Goal: Task Accomplishment & Management: Use online tool/utility

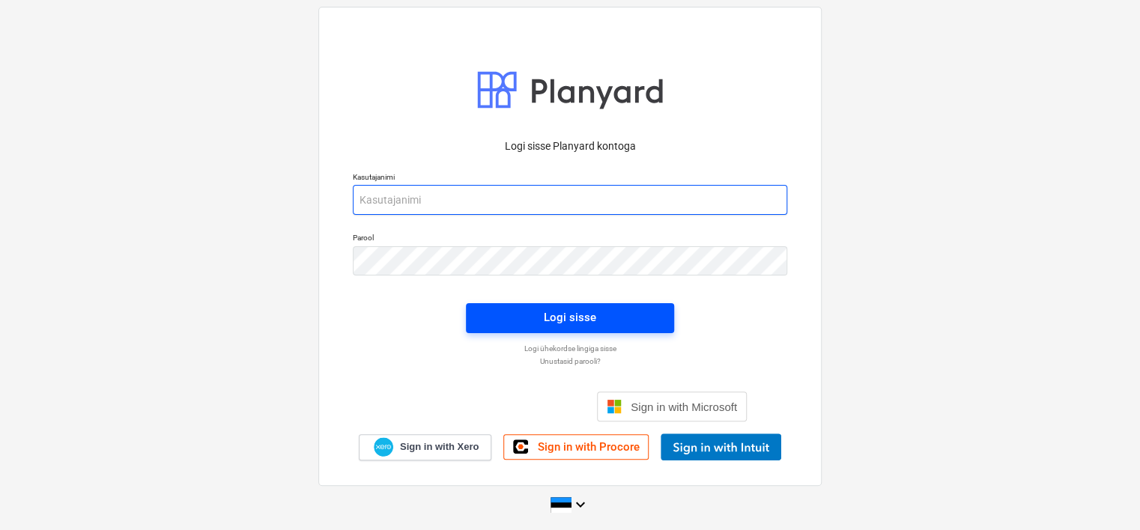
type input "[EMAIL_ADDRESS][DOMAIN_NAME]"
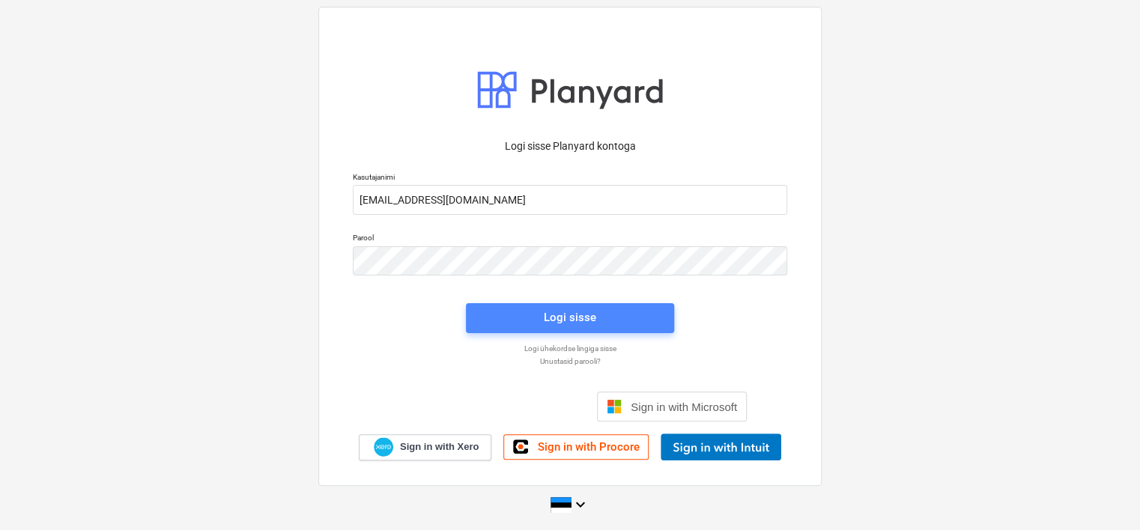
click at [540, 309] on span "Logi sisse" at bounding box center [570, 317] width 172 height 19
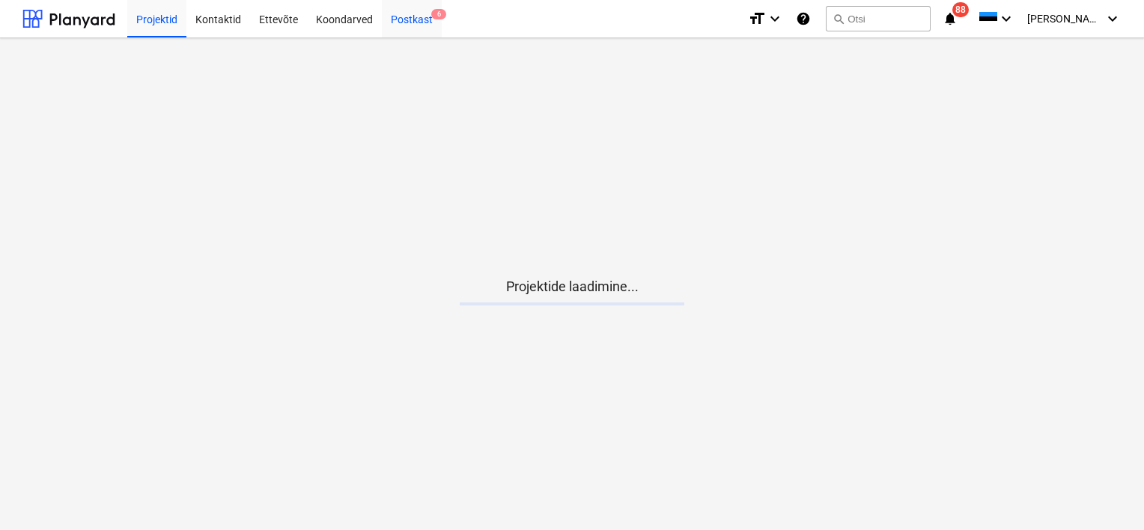
click at [416, 23] on div "Postkast 6" at bounding box center [412, 18] width 60 height 38
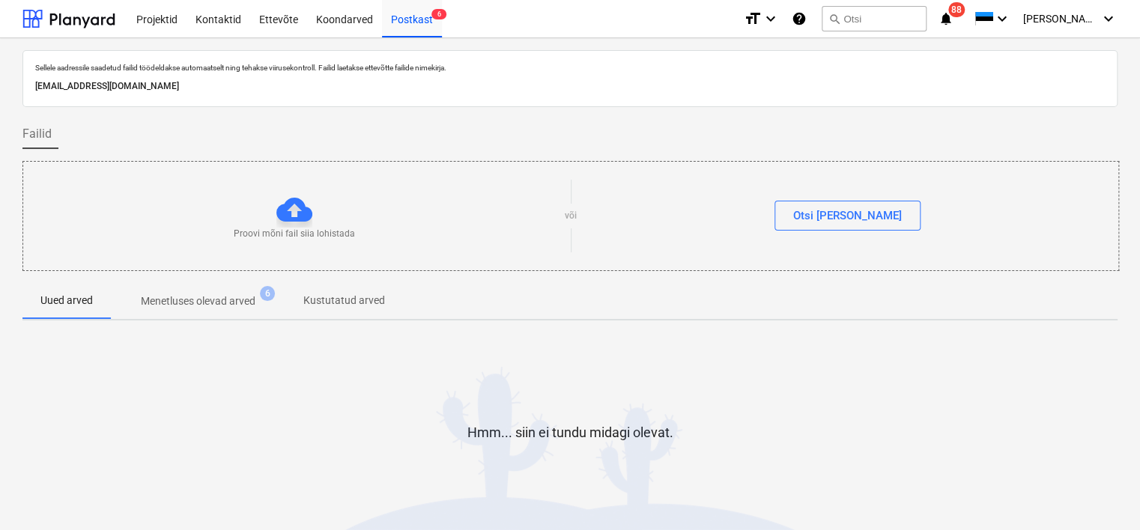
click at [269, 91] on p "[EMAIL_ADDRESS][DOMAIN_NAME]" at bounding box center [569, 87] width 1069 height 16
copy p "[EMAIL_ADDRESS][DOMAIN_NAME]"
click at [320, 27] on div "Koondarved" at bounding box center [344, 18] width 75 height 38
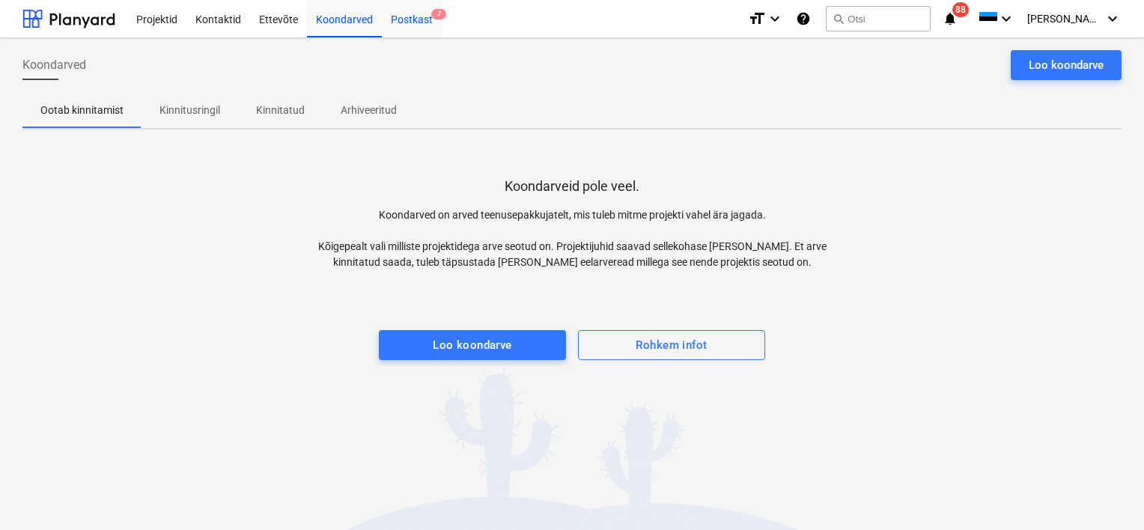
click at [416, 18] on div "Postkast 7" at bounding box center [412, 18] width 60 height 38
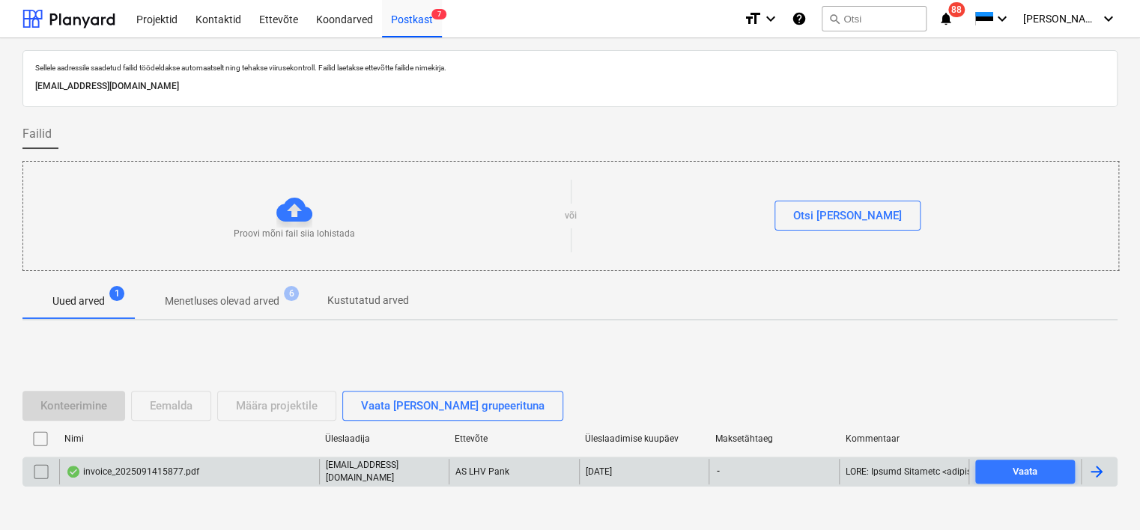
click at [192, 468] on div "invoice_2025091415877.pdf" at bounding box center [132, 472] width 133 height 12
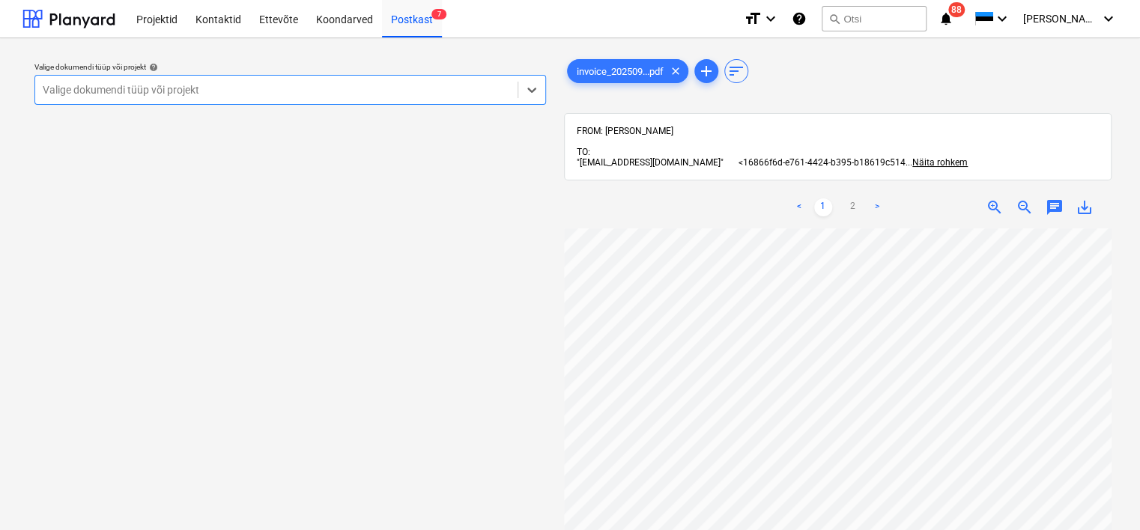
click at [383, 92] on div at bounding box center [276, 89] width 467 height 15
click at [290, 85] on div at bounding box center [276, 89] width 467 height 15
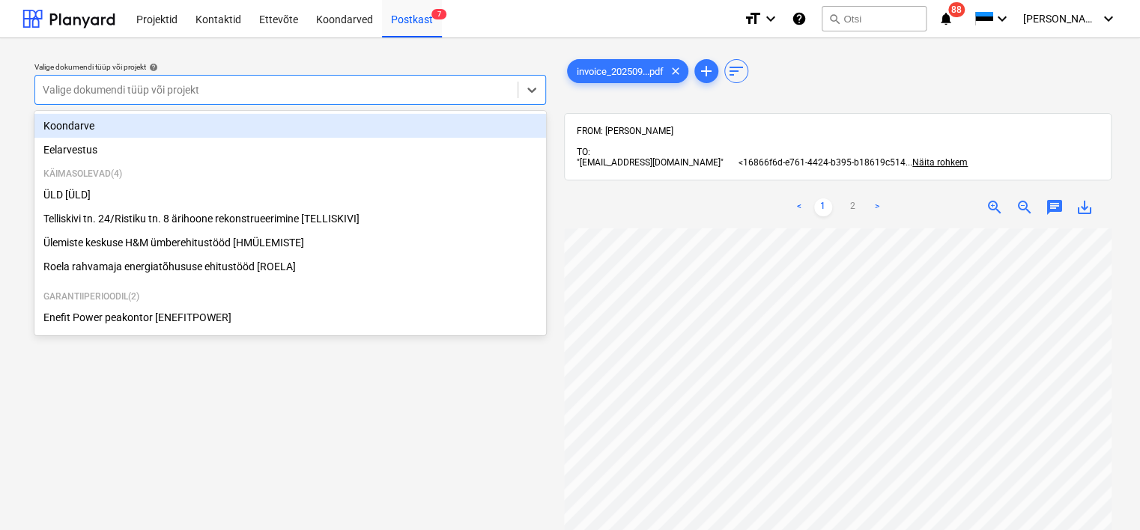
click at [187, 123] on div "Koondarve" at bounding box center [290, 126] width 512 height 24
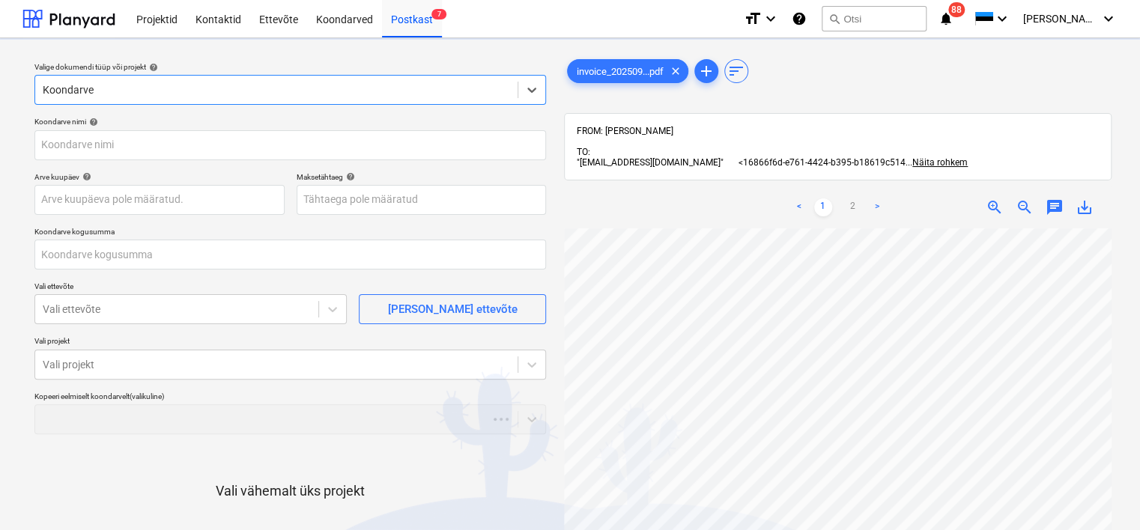
type input "2025091415877"
type input "0,00"
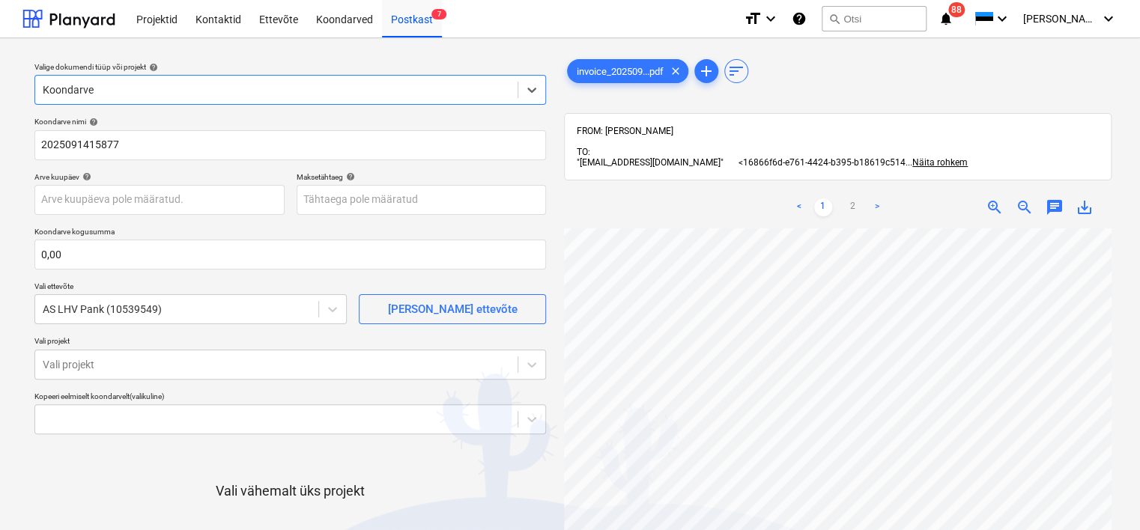
scroll to position [0, 51]
click at [153, 198] on body "Projektid Kontaktid Ettevõte Koondarved Postkast 7 format_size keyboard_arrow_d…" at bounding box center [570, 265] width 1140 height 530
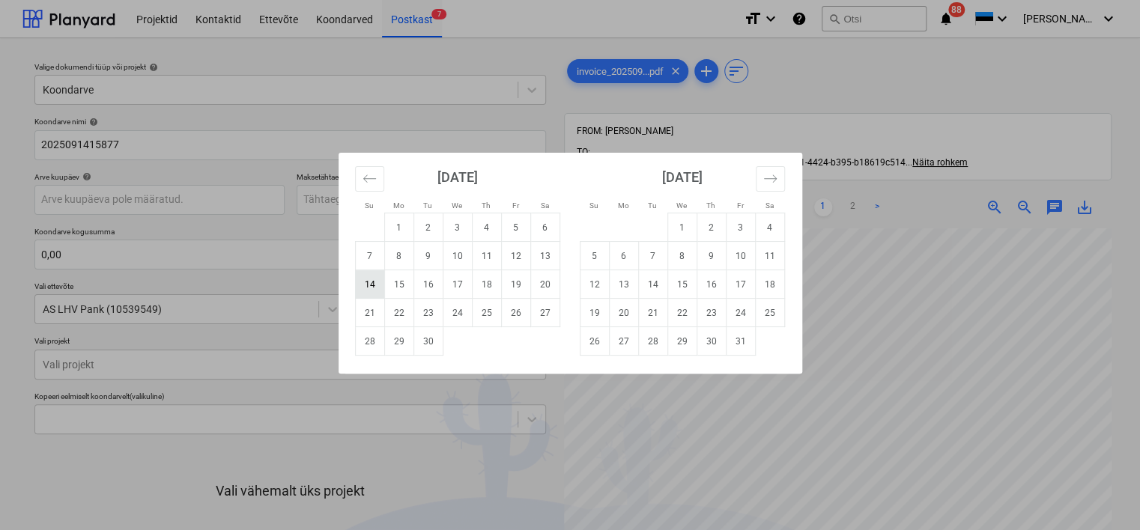
click at [368, 280] on td "14" at bounding box center [369, 284] width 29 height 28
type input "[DATE]"
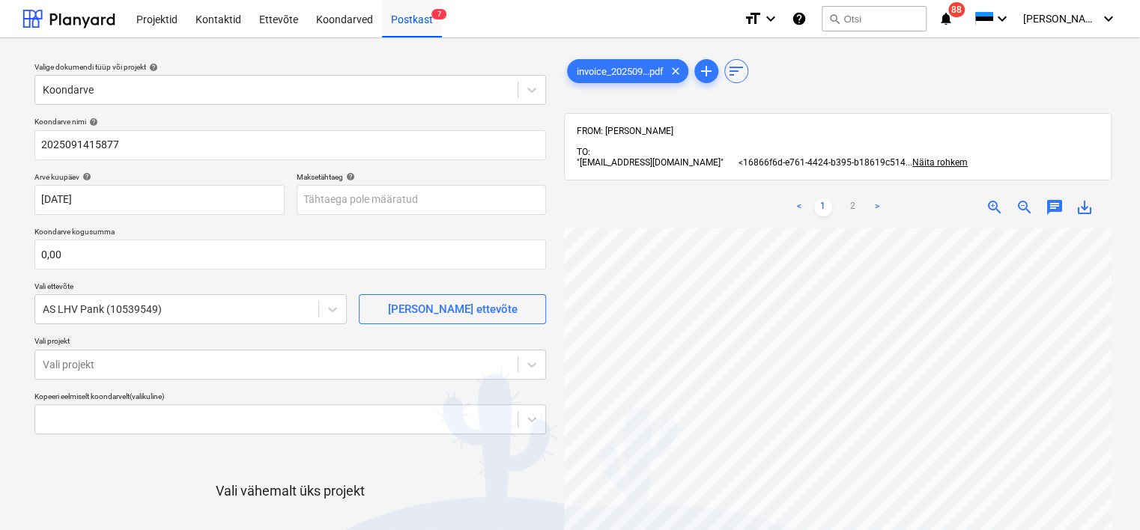
scroll to position [334, 129]
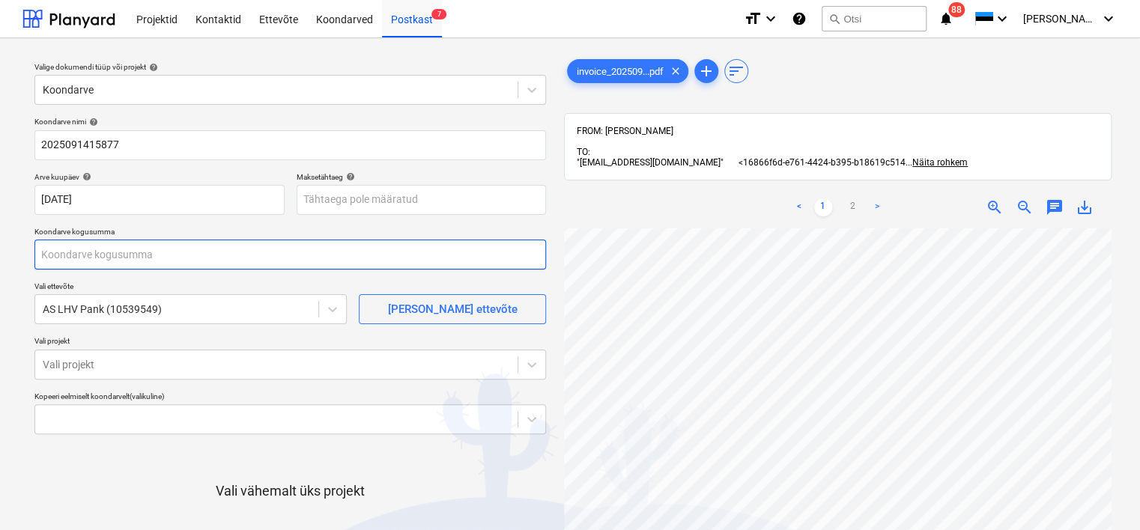
click at [165, 264] on input "text" at bounding box center [290, 255] width 512 height 30
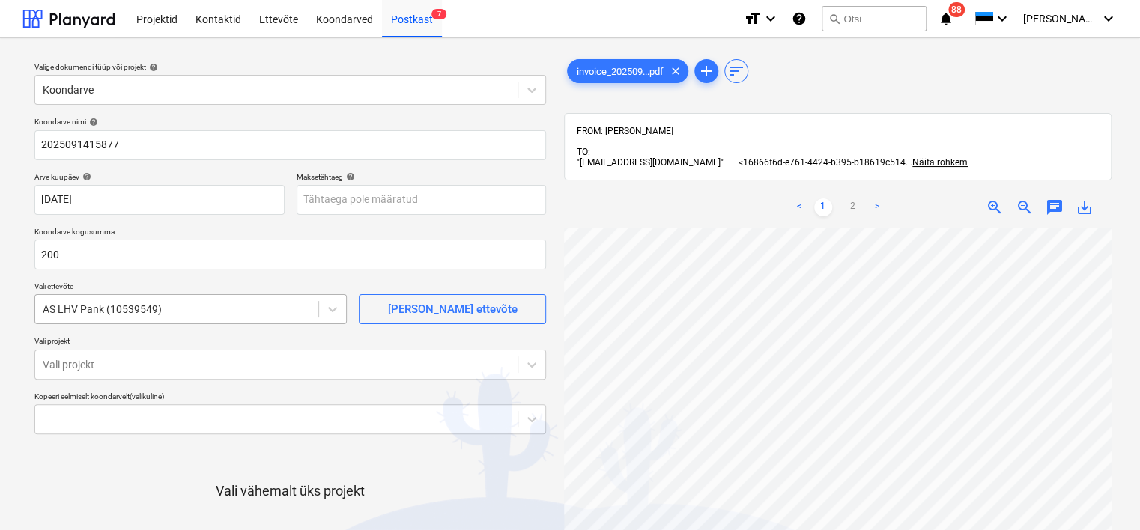
type input "200,00"
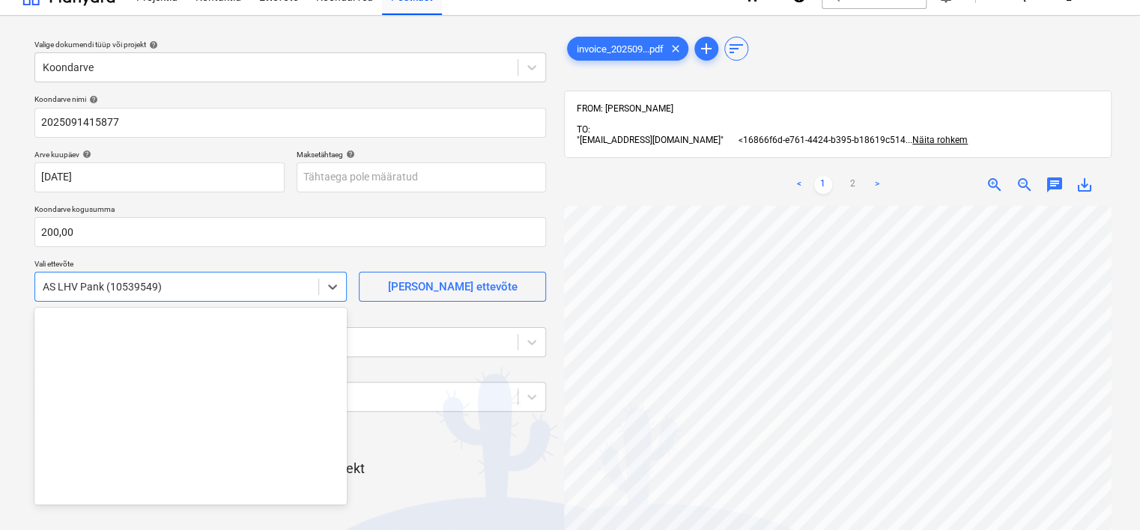
click at [204, 309] on body "Projektid Kontaktid Ettevõte Koondarved Postkast 7 format_size keyboard_arrow_d…" at bounding box center [570, 243] width 1140 height 530
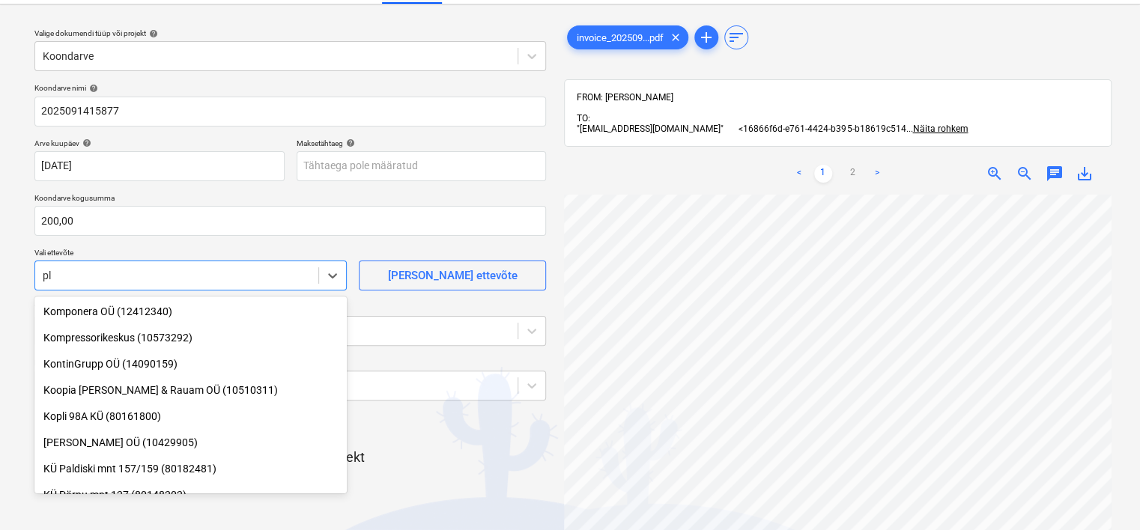
scroll to position [330, 0]
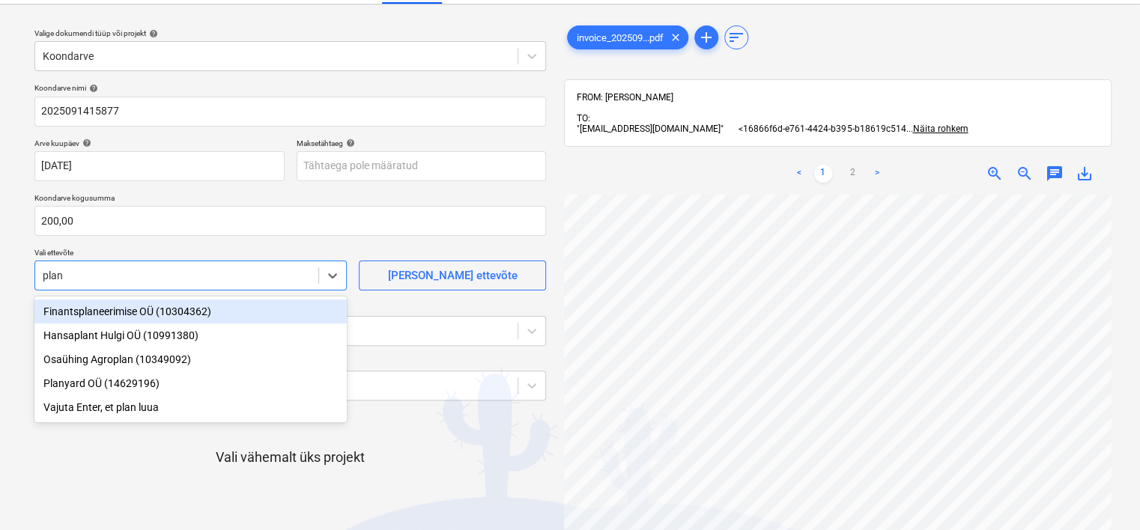
type input "plany"
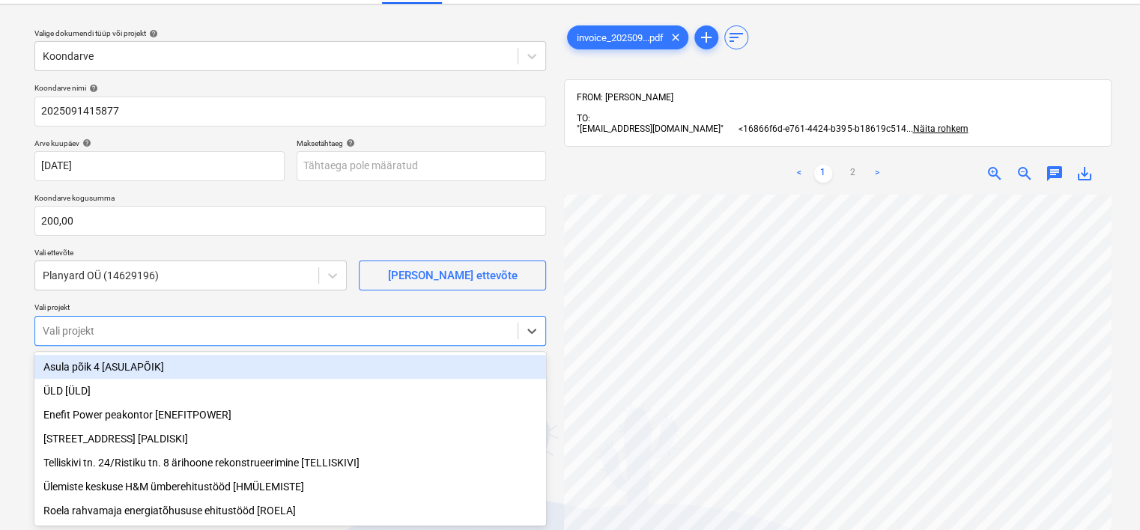
click at [195, 334] on div at bounding box center [276, 331] width 467 height 15
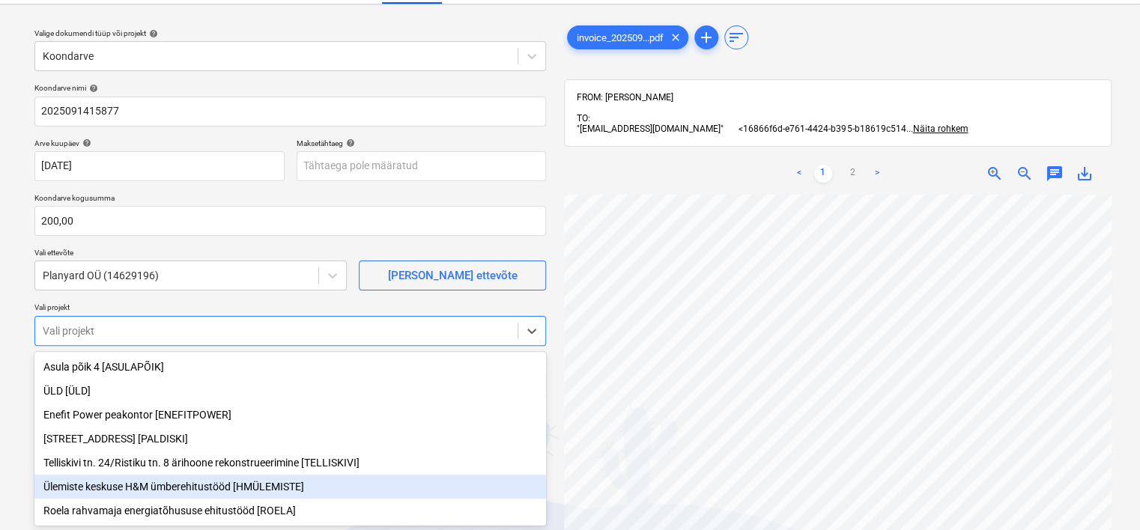
click at [220, 488] on div "Ülemiste keskuse H&M ümberehitustööd [HMÜLEMISTE]" at bounding box center [290, 487] width 512 height 24
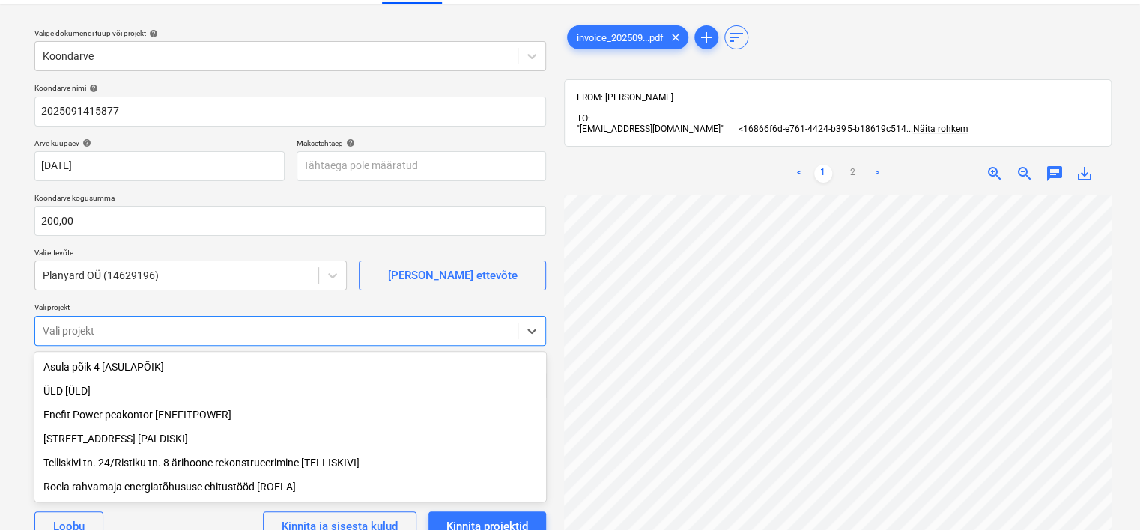
click at [169, 488] on div "Roela rahvamaja energiatõhususe ehitustööd [ROELA]" at bounding box center [290, 487] width 512 height 24
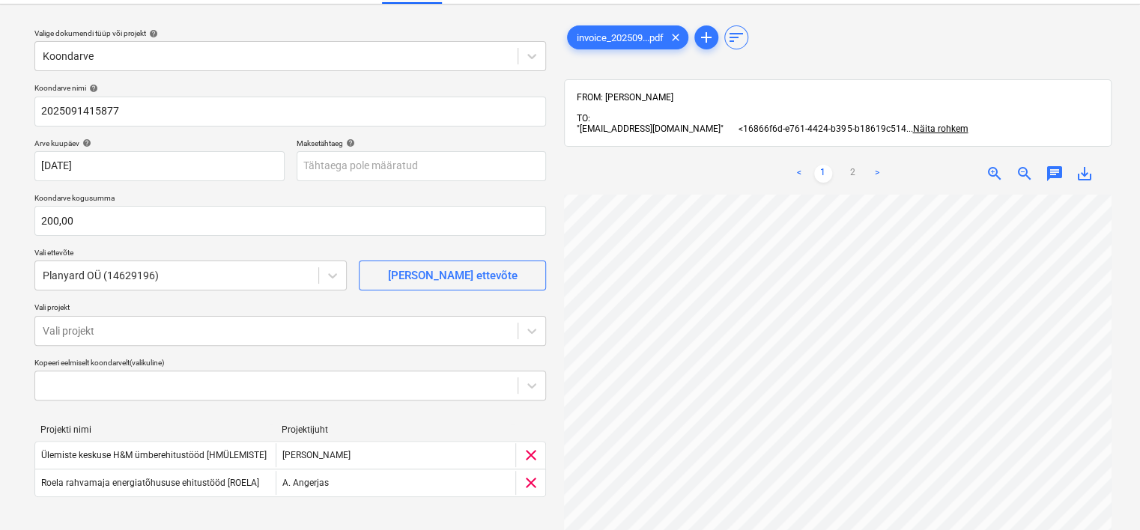
click at [0, 374] on html "Projektid Kontaktid Ettevõte Koondarved Postkast 7 format_size keyboard_arrow_d…" at bounding box center [570, 231] width 1140 height 530
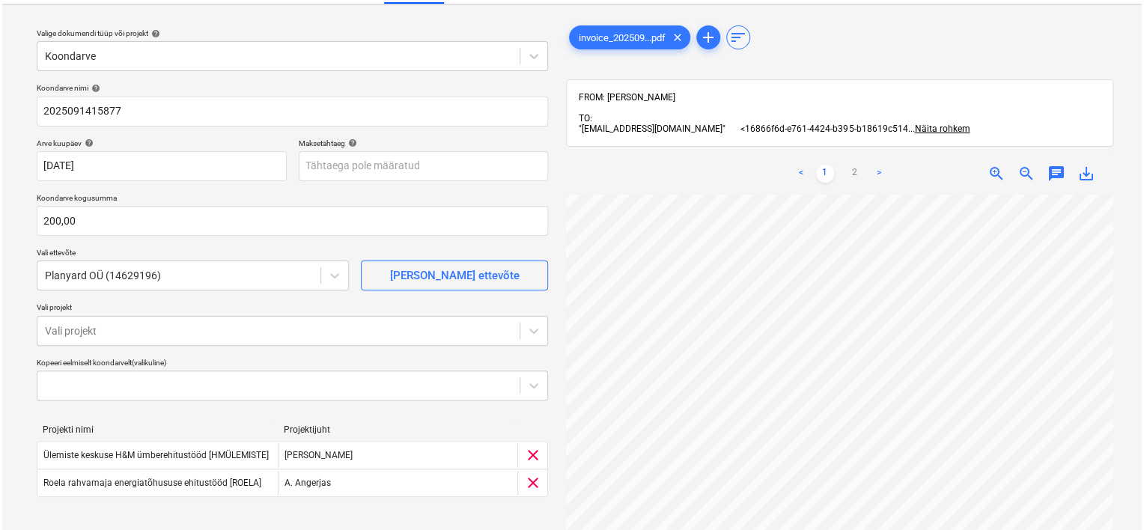
scroll to position [195, 0]
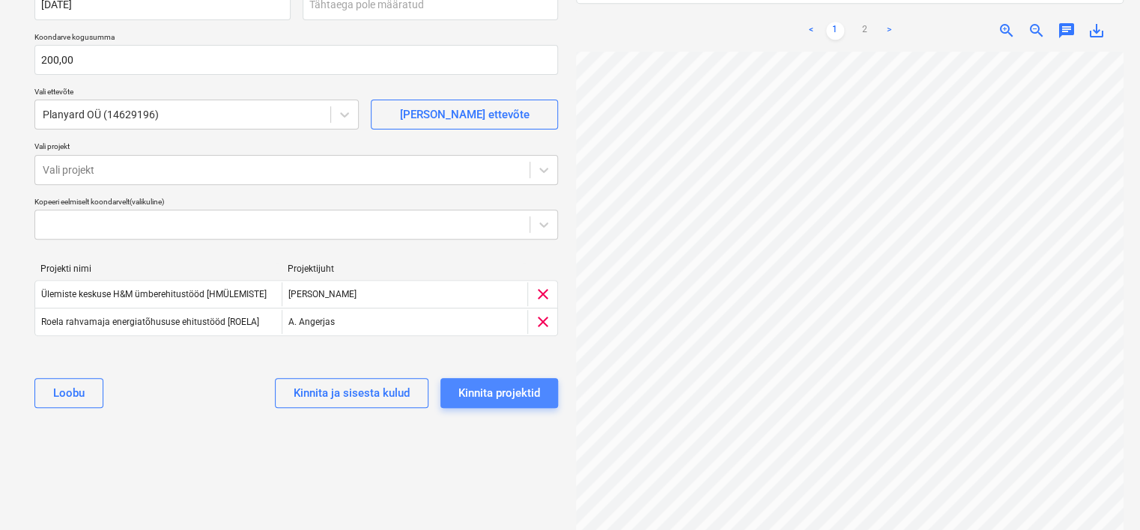
click at [484, 389] on div "Kinnita projektid" at bounding box center [499, 392] width 82 height 19
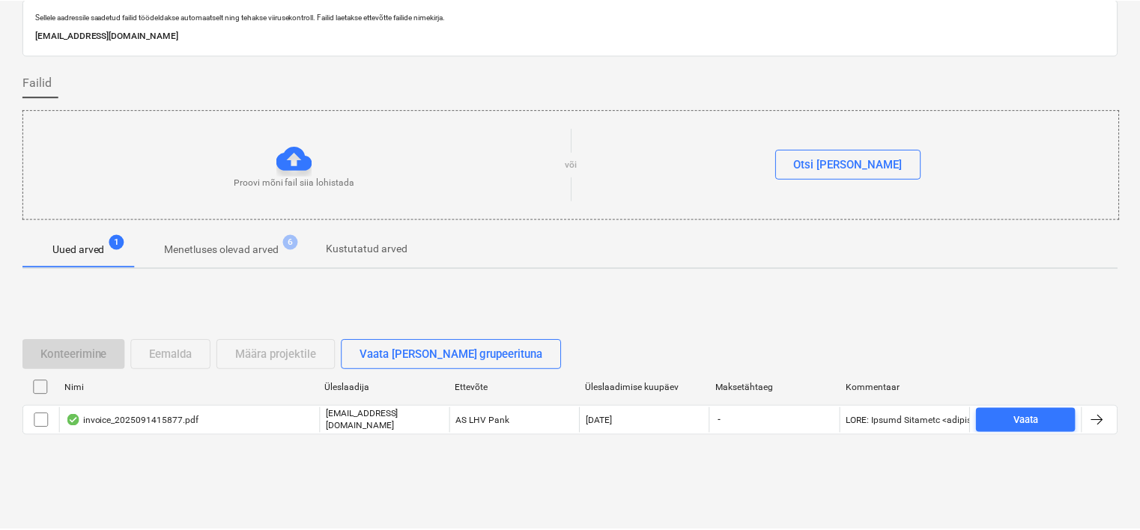
scroll to position [49, 0]
